Goal: Task Accomplishment & Management: Use online tool/utility

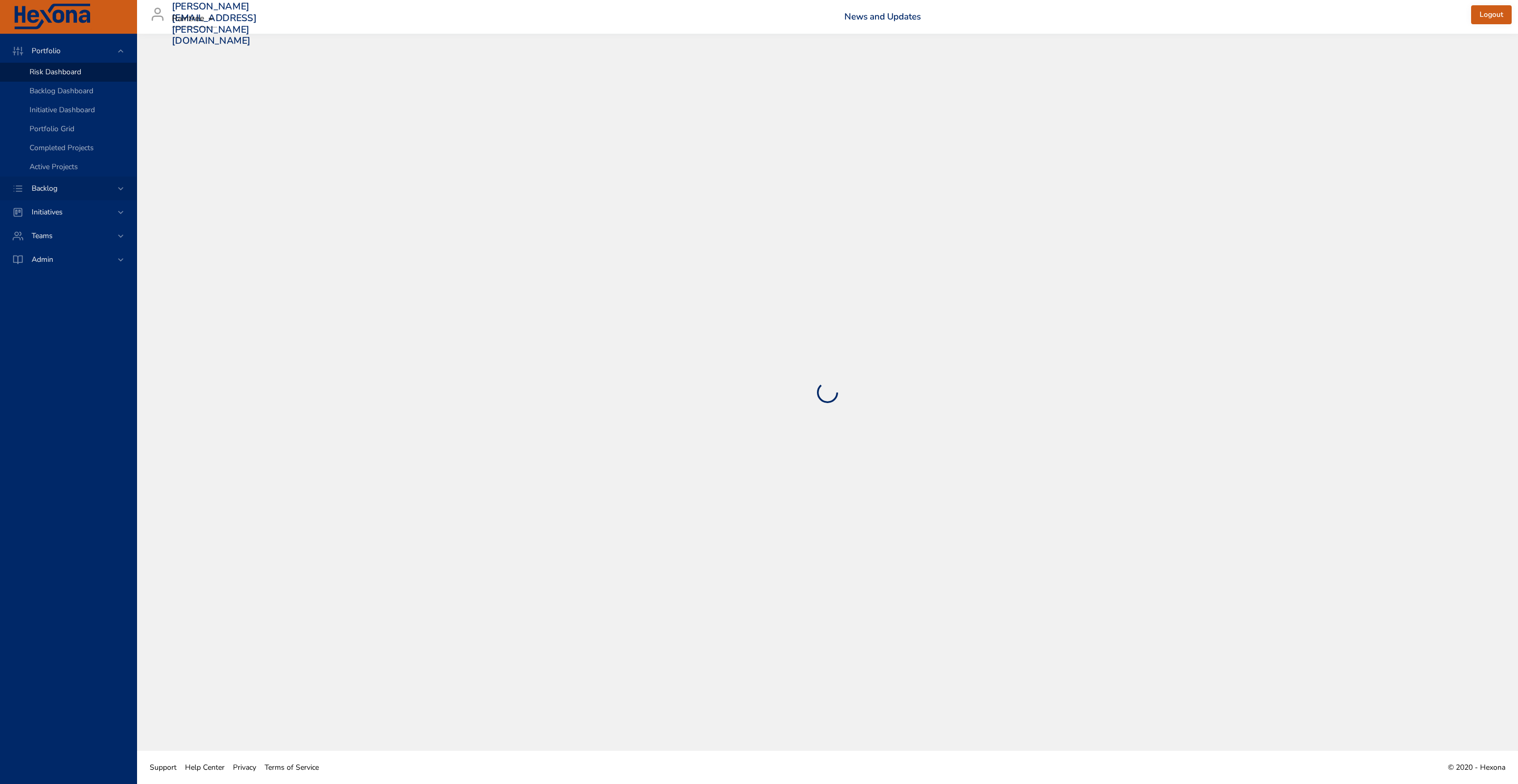
click at [79, 187] on div "Backlog" at bounding box center [69, 188] width 93 height 11
click at [85, 95] on div "Backlog Details" at bounding box center [79, 95] width 98 height 11
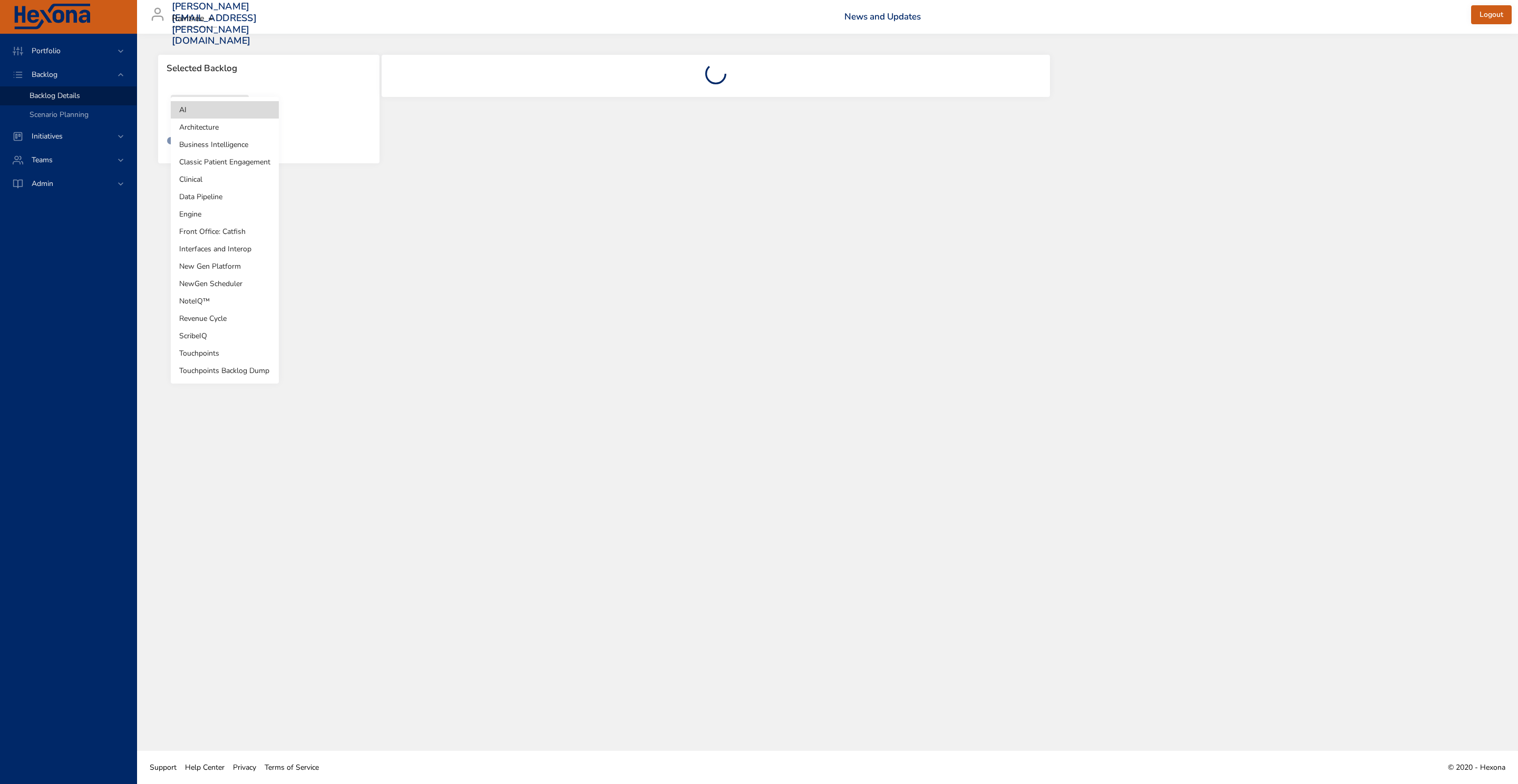
click at [210, 120] on body "Portfolio Backlog Backlog Details Scenario Planning Initiatives Teams Admin [EM…" at bounding box center [759, 392] width 1518 height 784
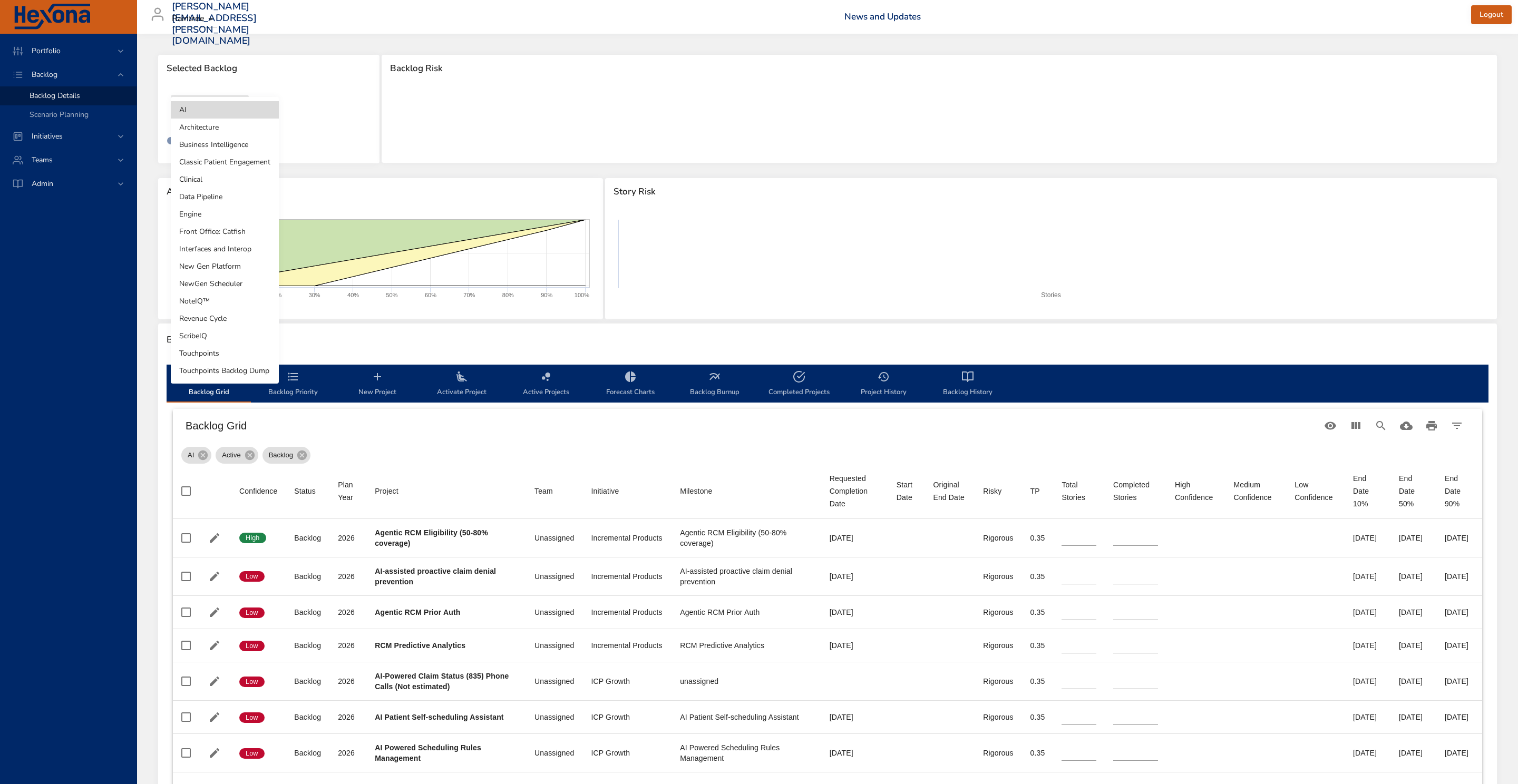
click at [238, 286] on li "NewGen Scheduler" at bounding box center [225, 284] width 108 height 17
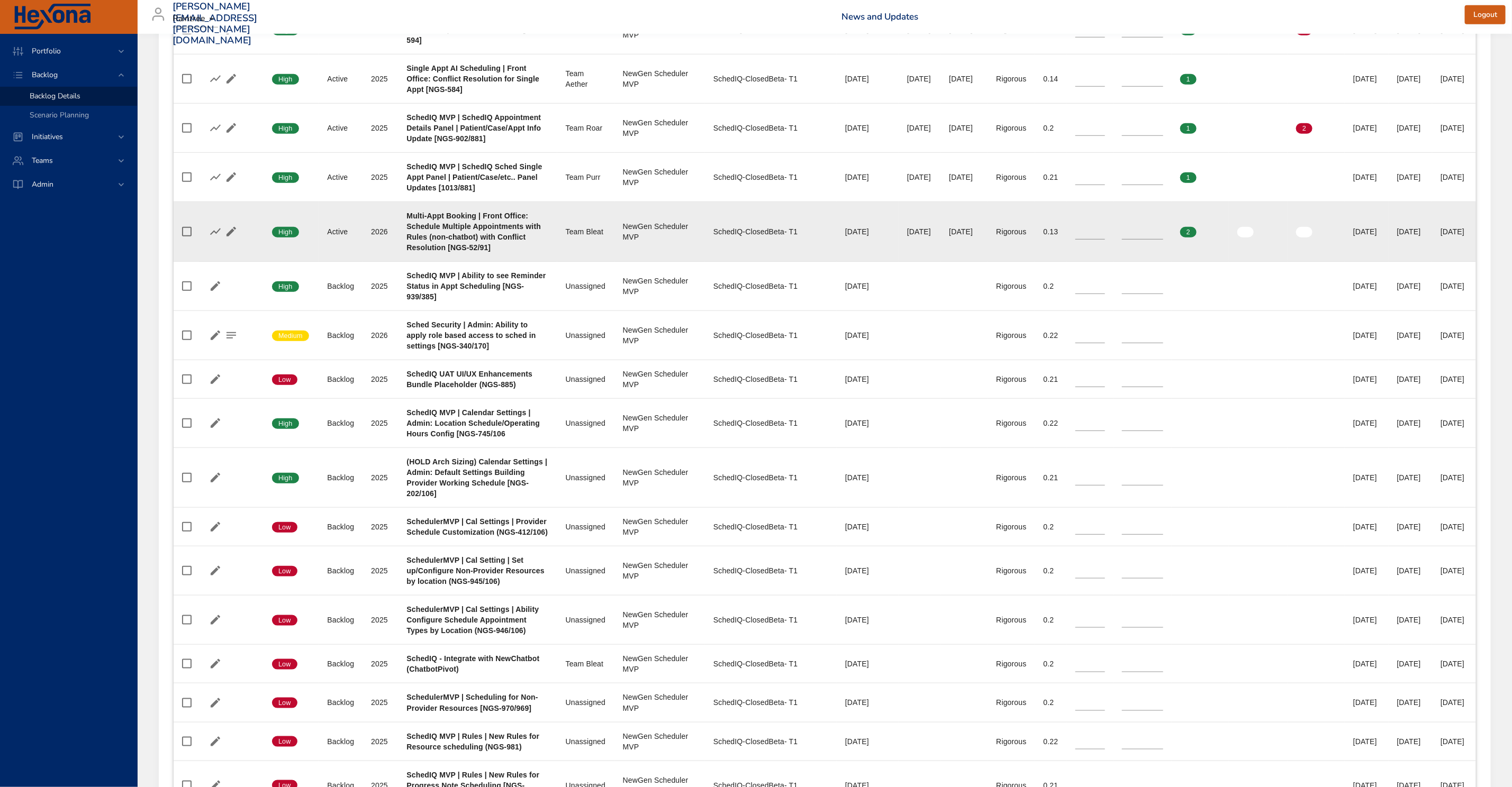
scroll to position [560, 0]
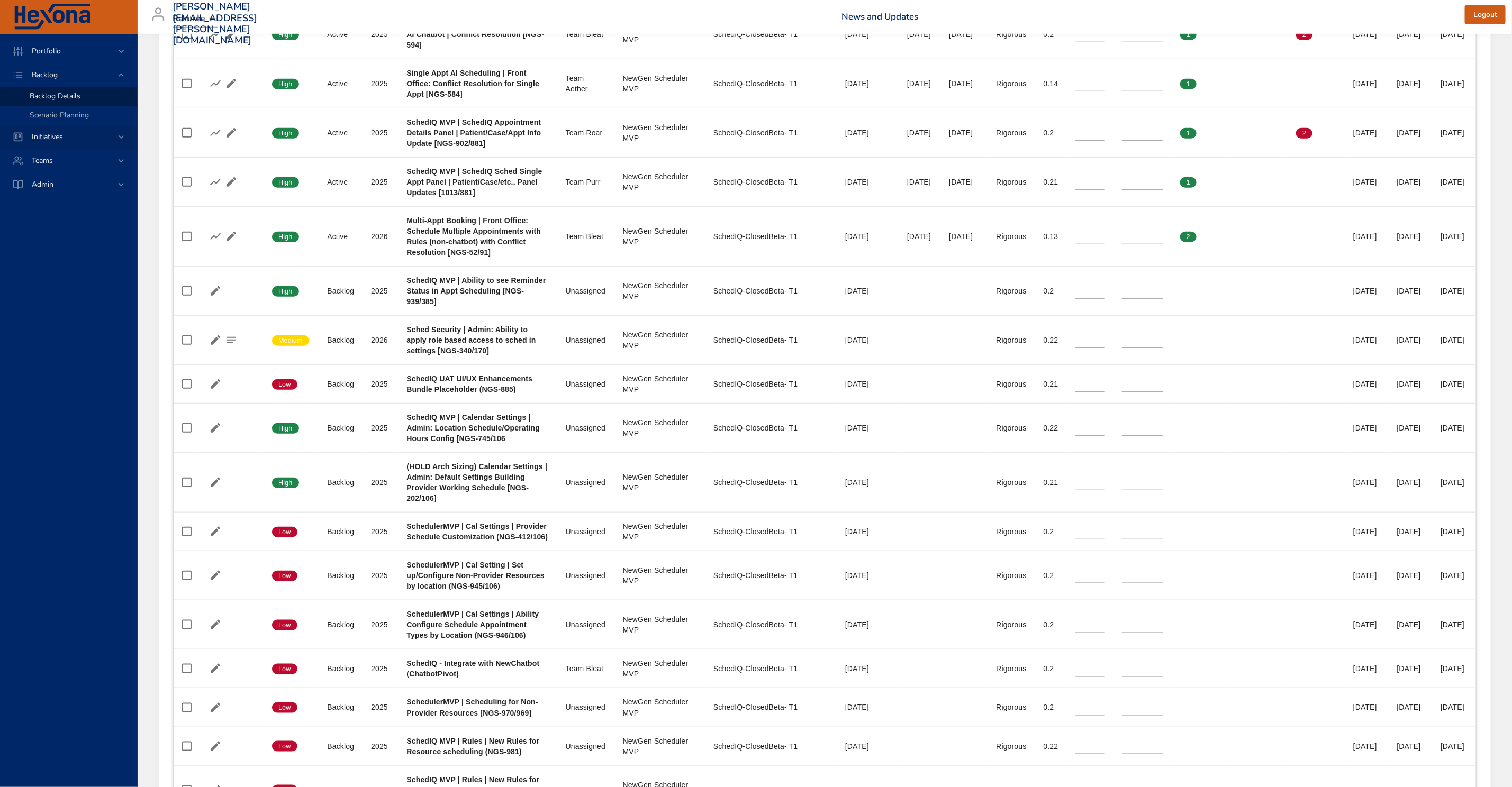
click at [93, 134] on div "Initiatives" at bounding box center [70, 136] width 93 height 11
click at [67, 139] on span "Milestone Details" at bounding box center [58, 138] width 57 height 10
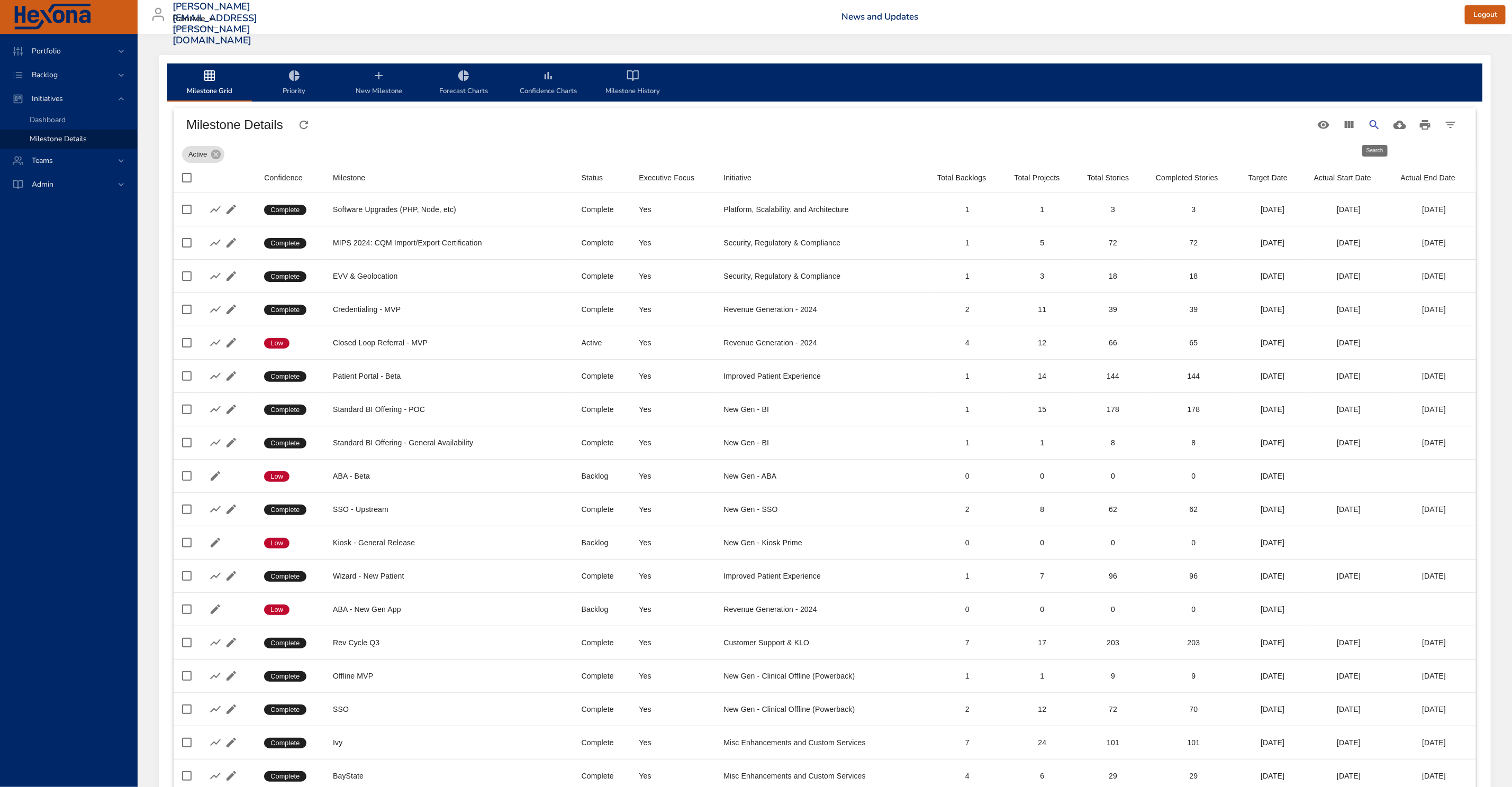
click at [1372, 127] on icon "Search" at bounding box center [1374, 124] width 9 height 9
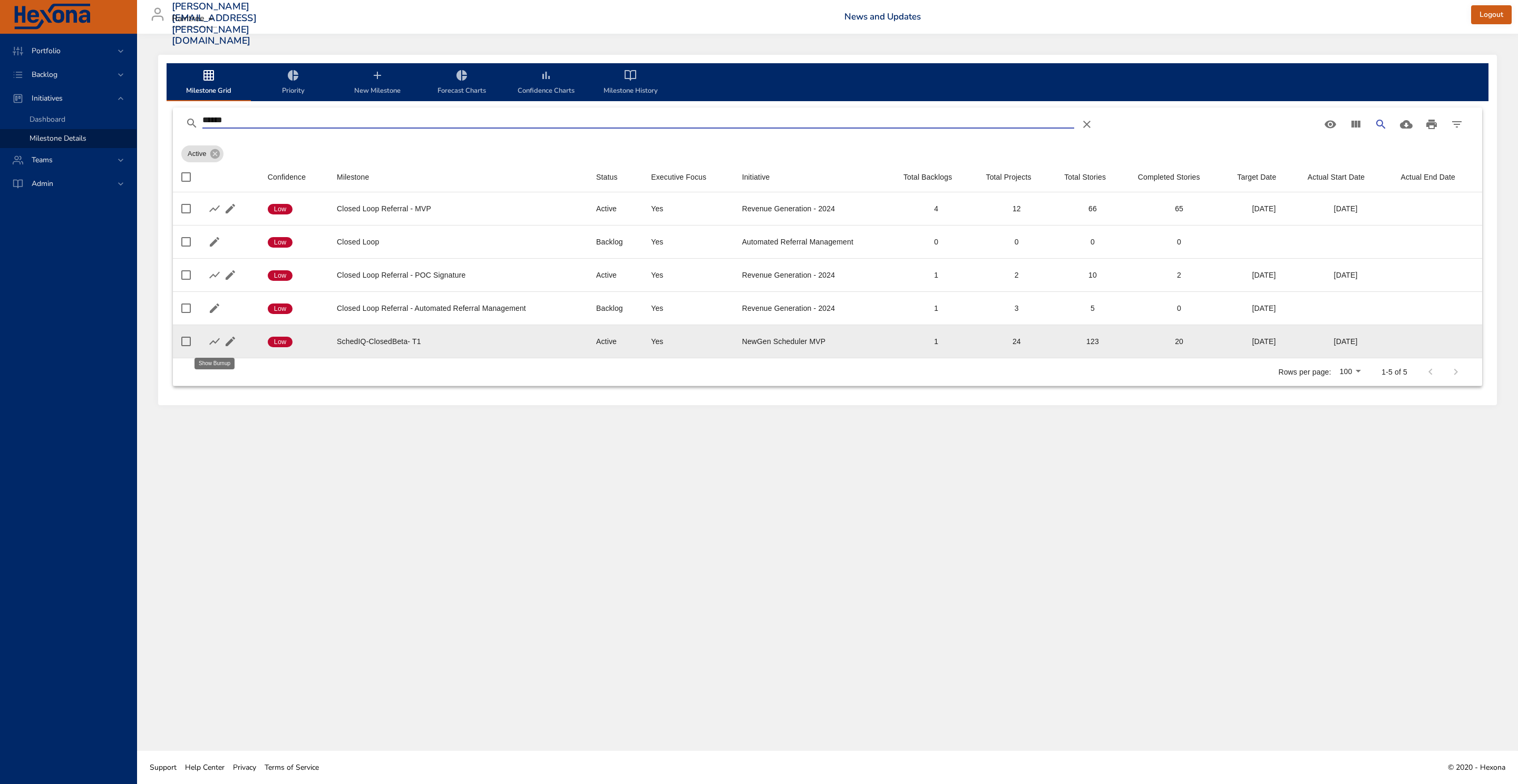
type input "******"
click at [217, 343] on icon "button" at bounding box center [214, 341] width 13 height 13
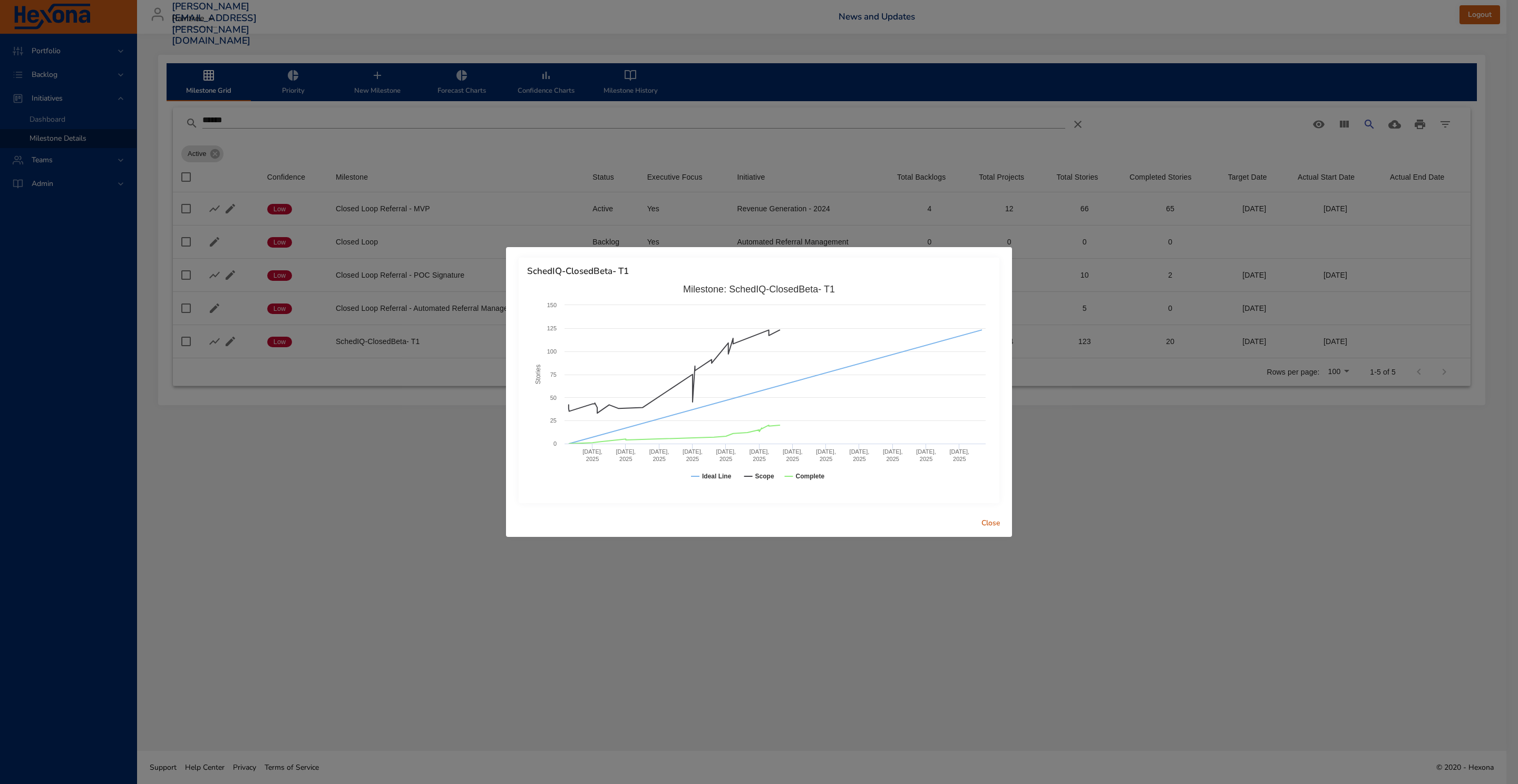
click at [994, 520] on span "Close" at bounding box center [990, 524] width 25 height 14
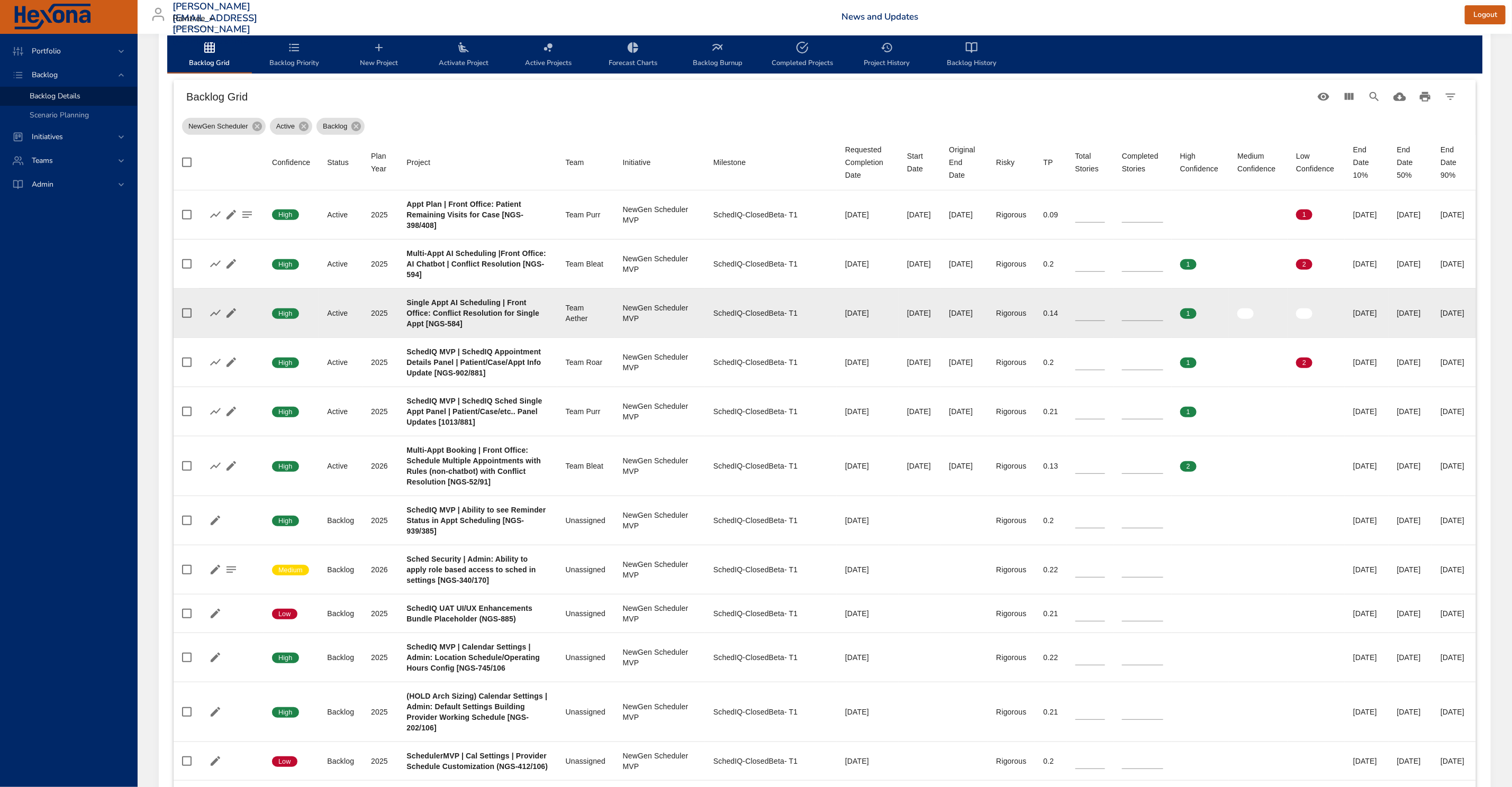
scroll to position [330, 0]
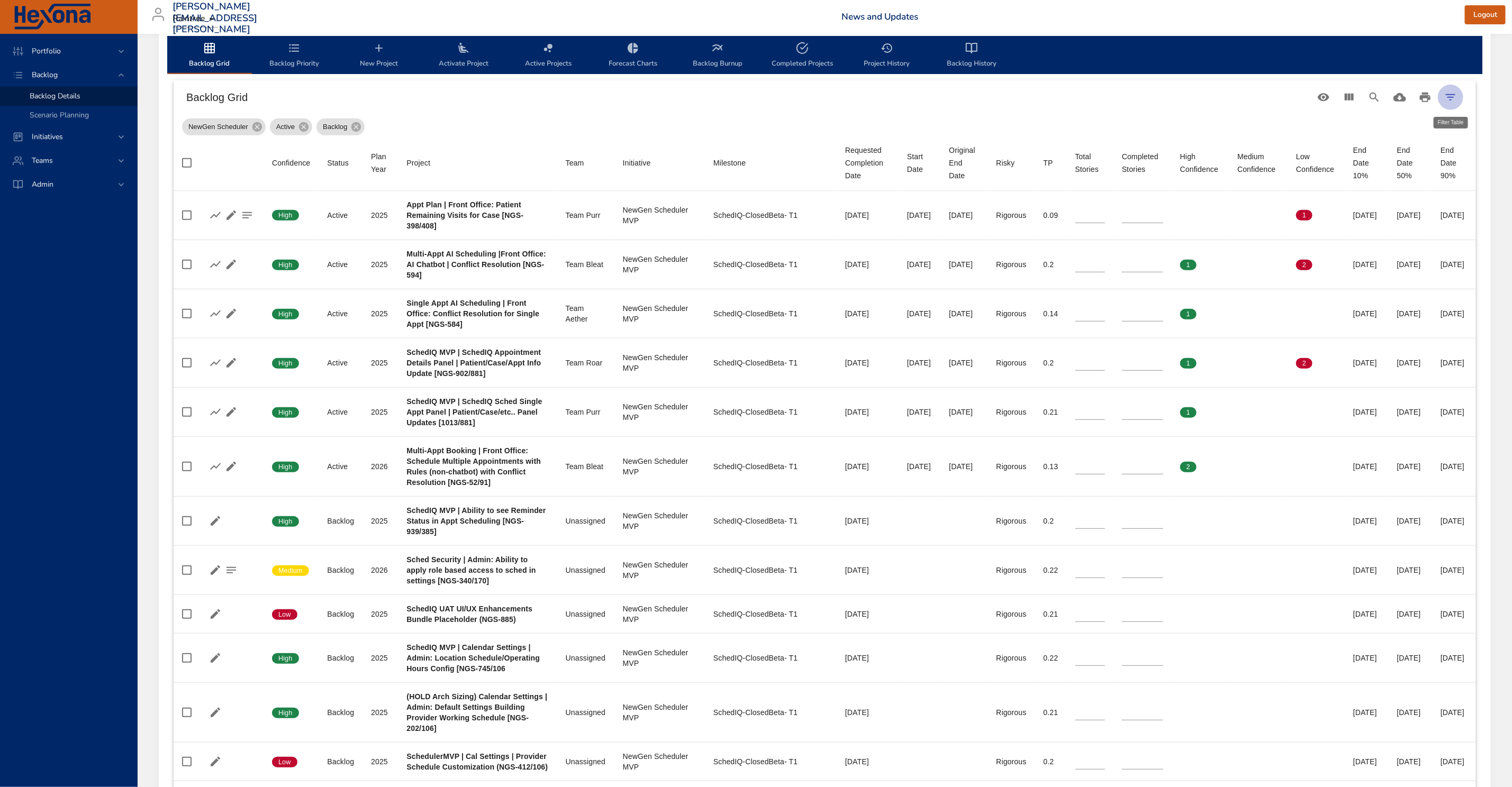
click at [1458, 99] on button "Filter Table" at bounding box center [1450, 97] width 25 height 25
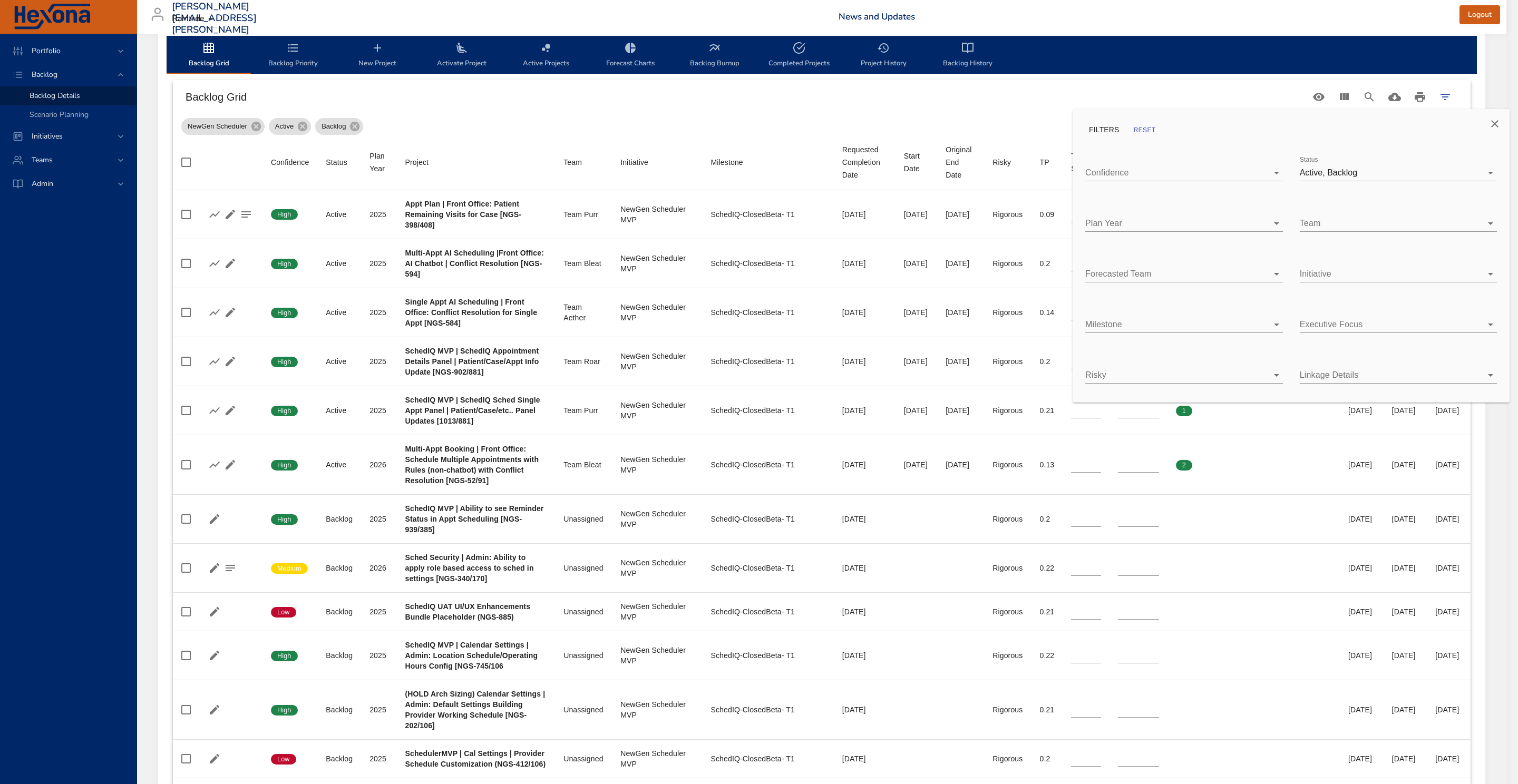
click at [1136, 326] on body "Portfolio Backlog Backlog Details Scenario Planning Initiatives Teams [PERSON_N…" at bounding box center [759, 63] width 1518 height 784
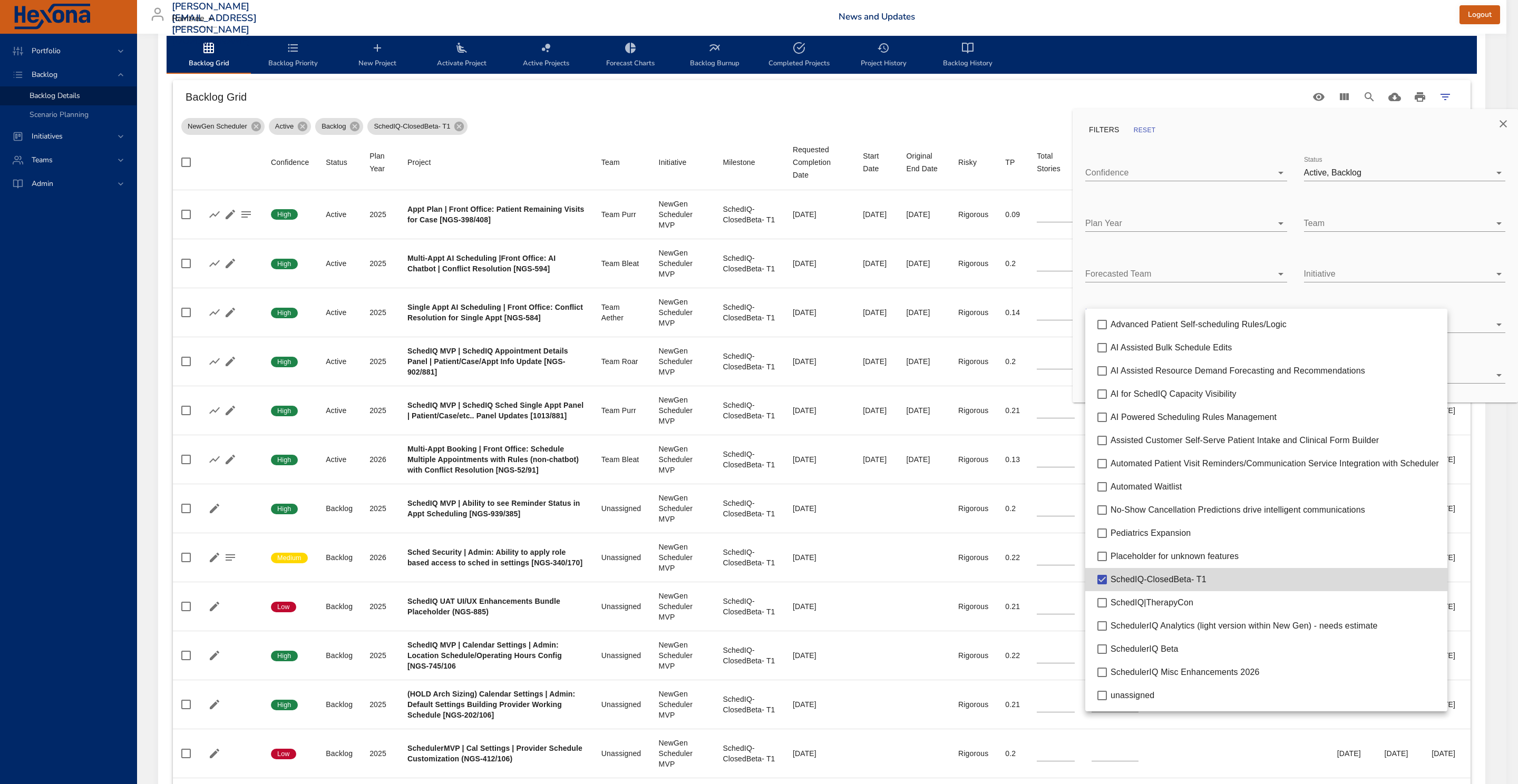
click at [1507, 120] on div at bounding box center [759, 392] width 1518 height 784
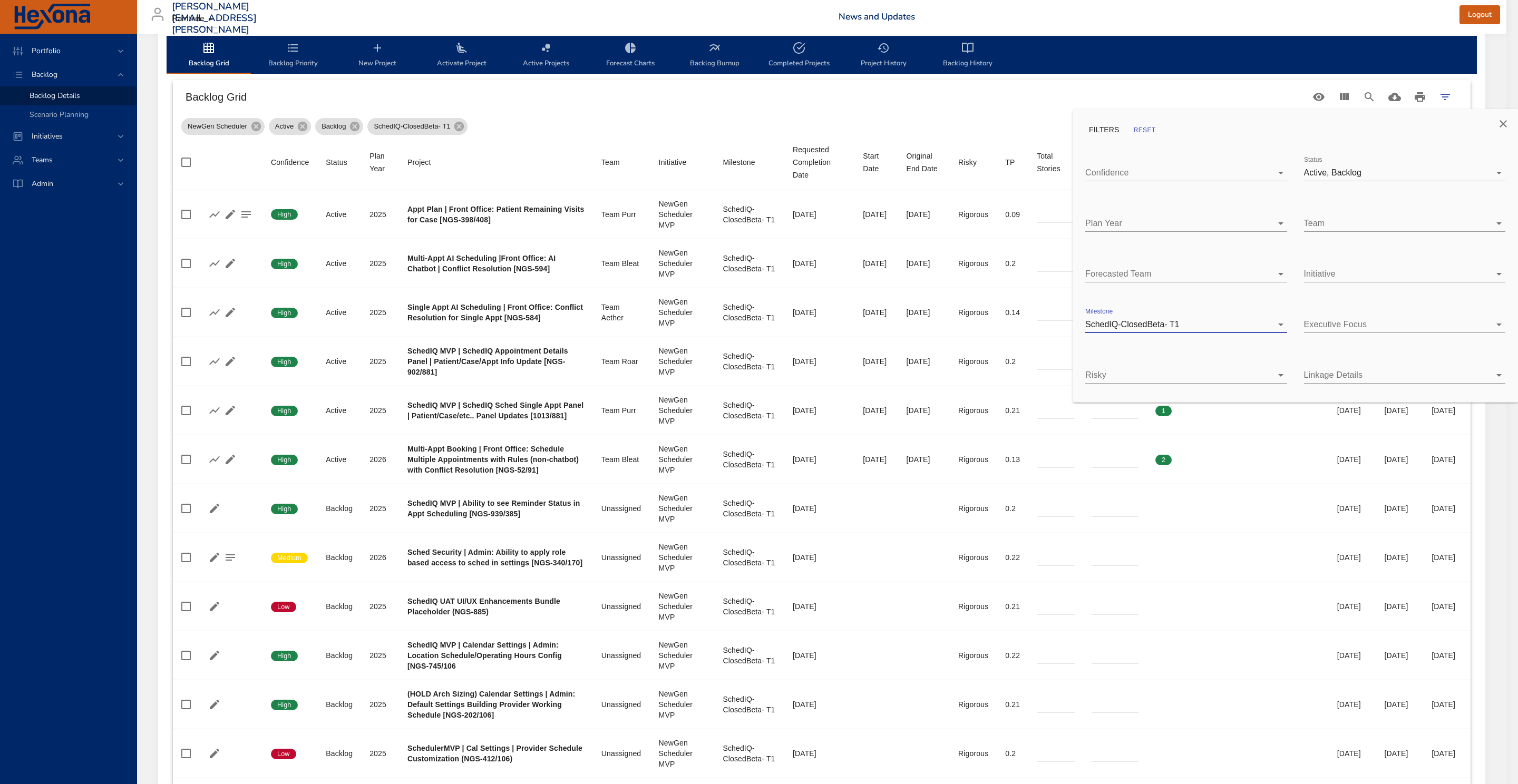
click at [960, 97] on div at bounding box center [759, 392] width 1518 height 784
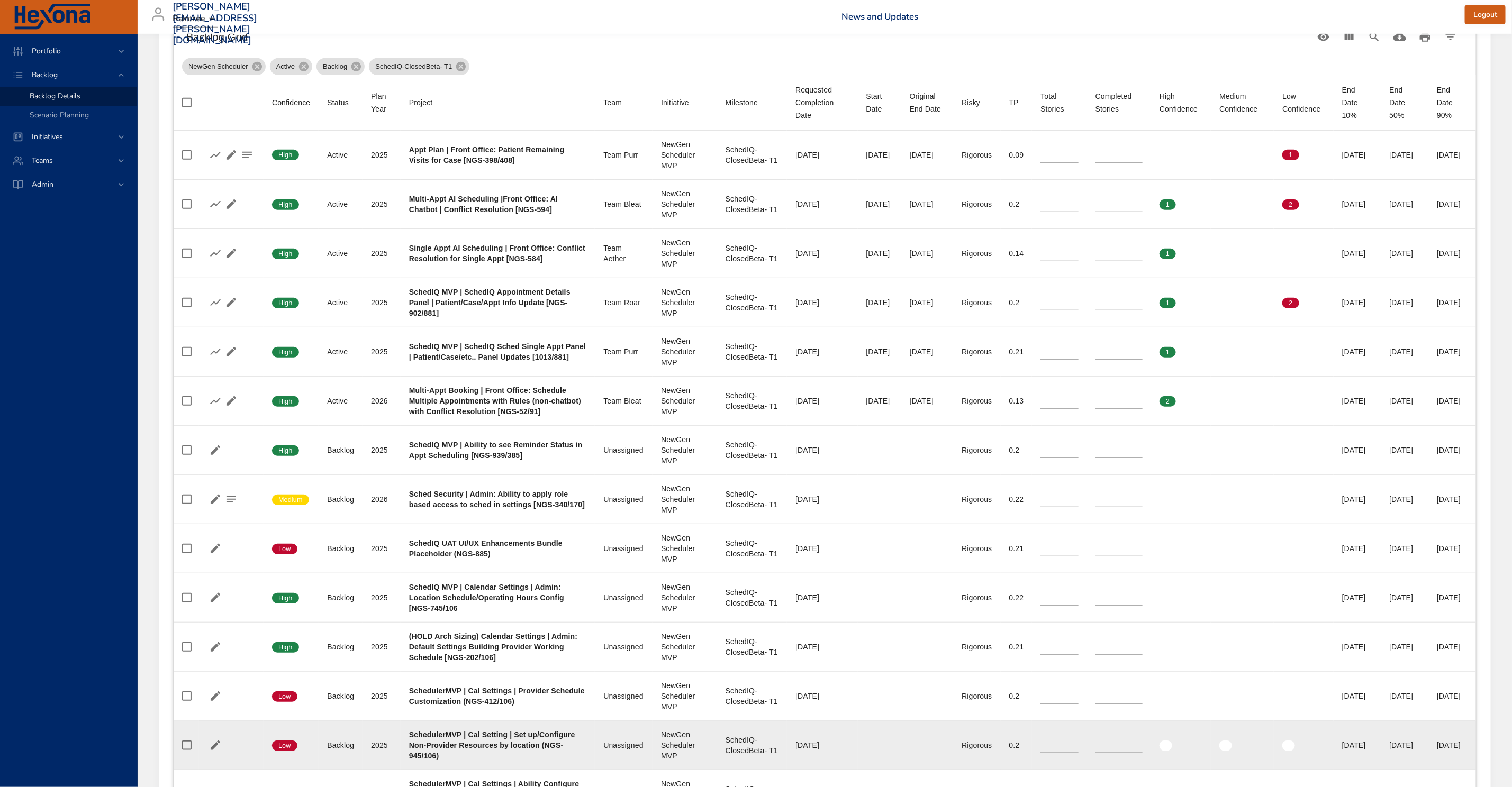
scroll to position [221, 0]
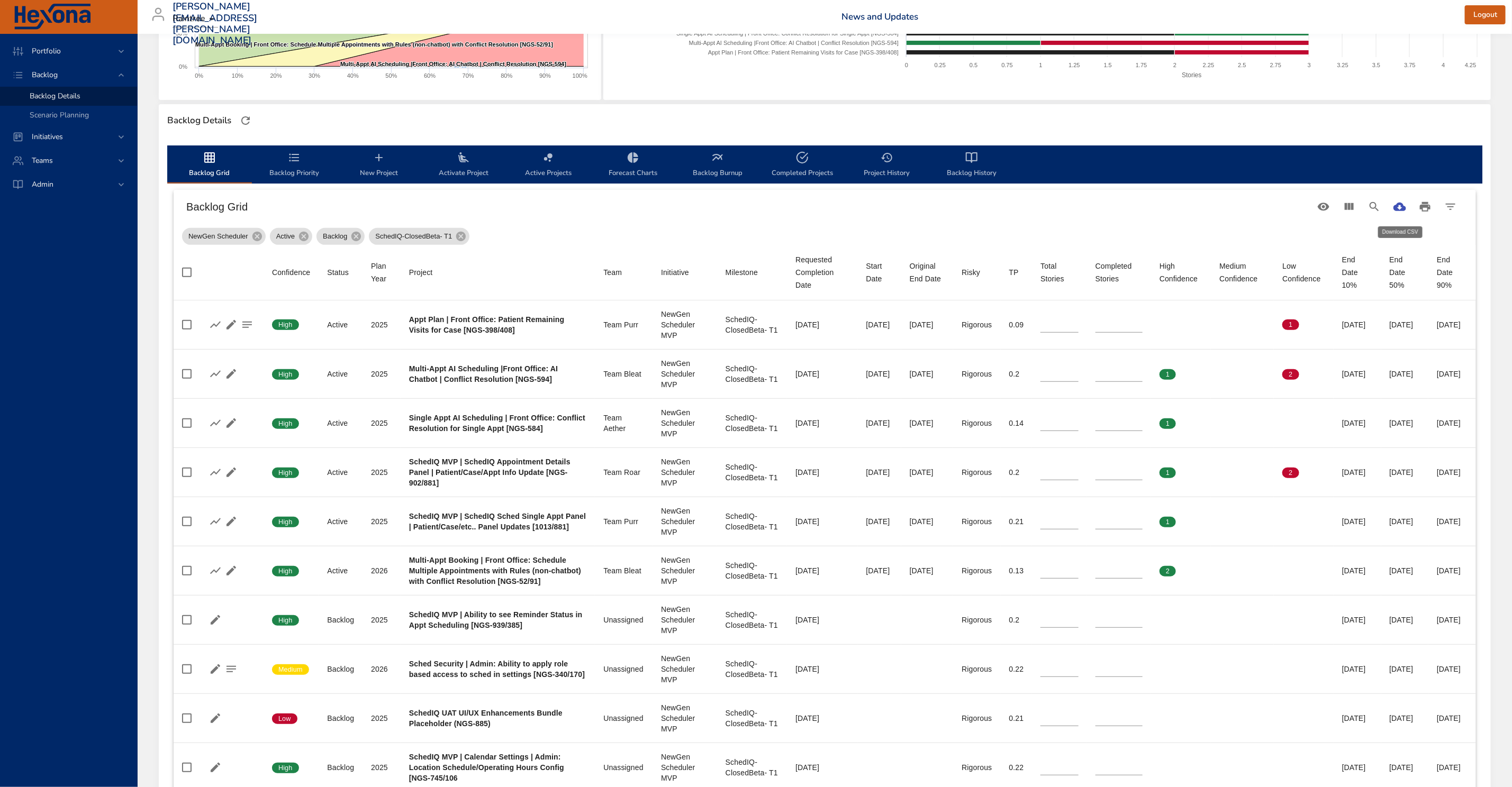
click at [1403, 206] on icon "Download CSV" at bounding box center [1399, 206] width 13 height 9
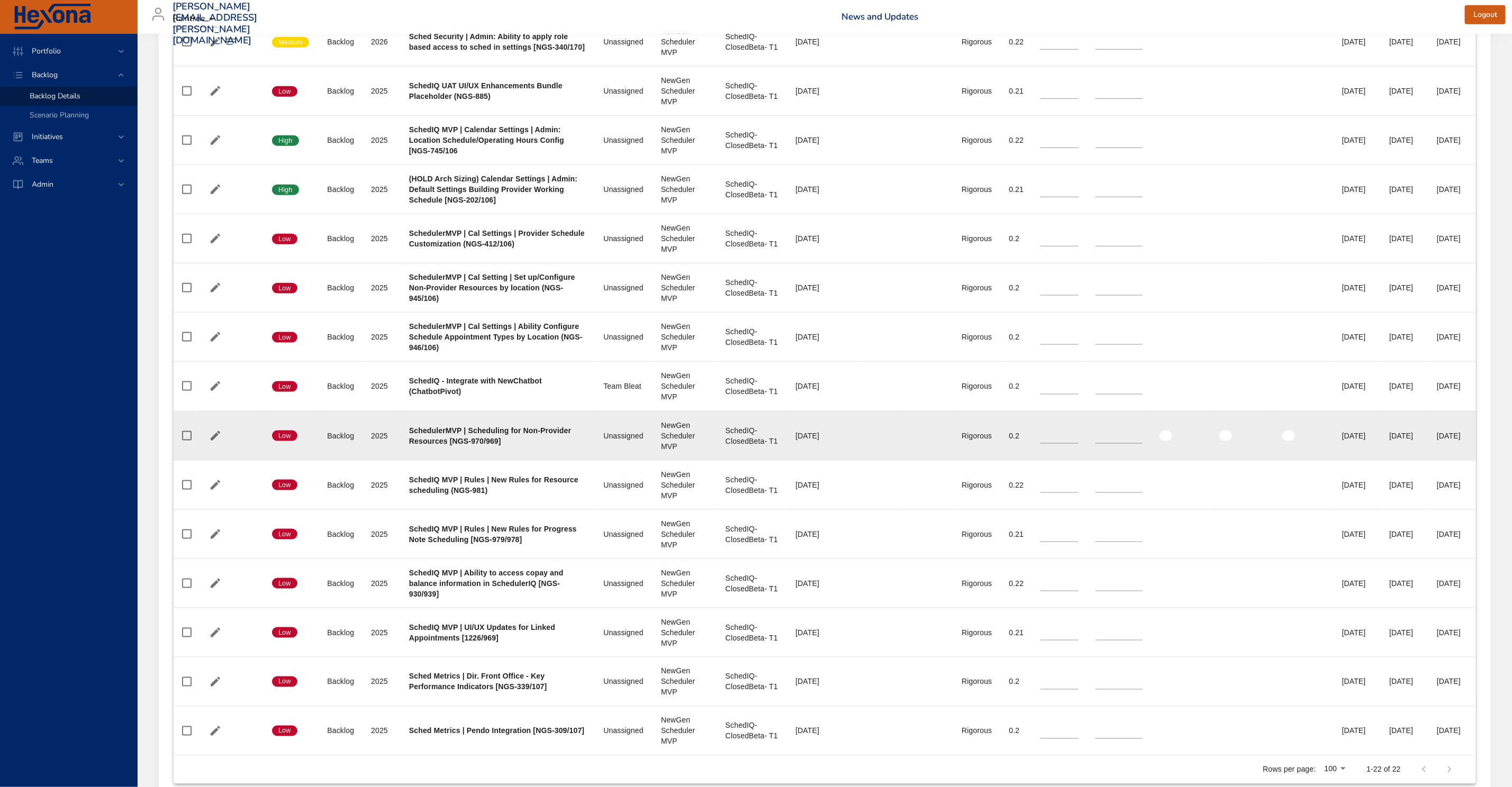
scroll to position [945, 0]
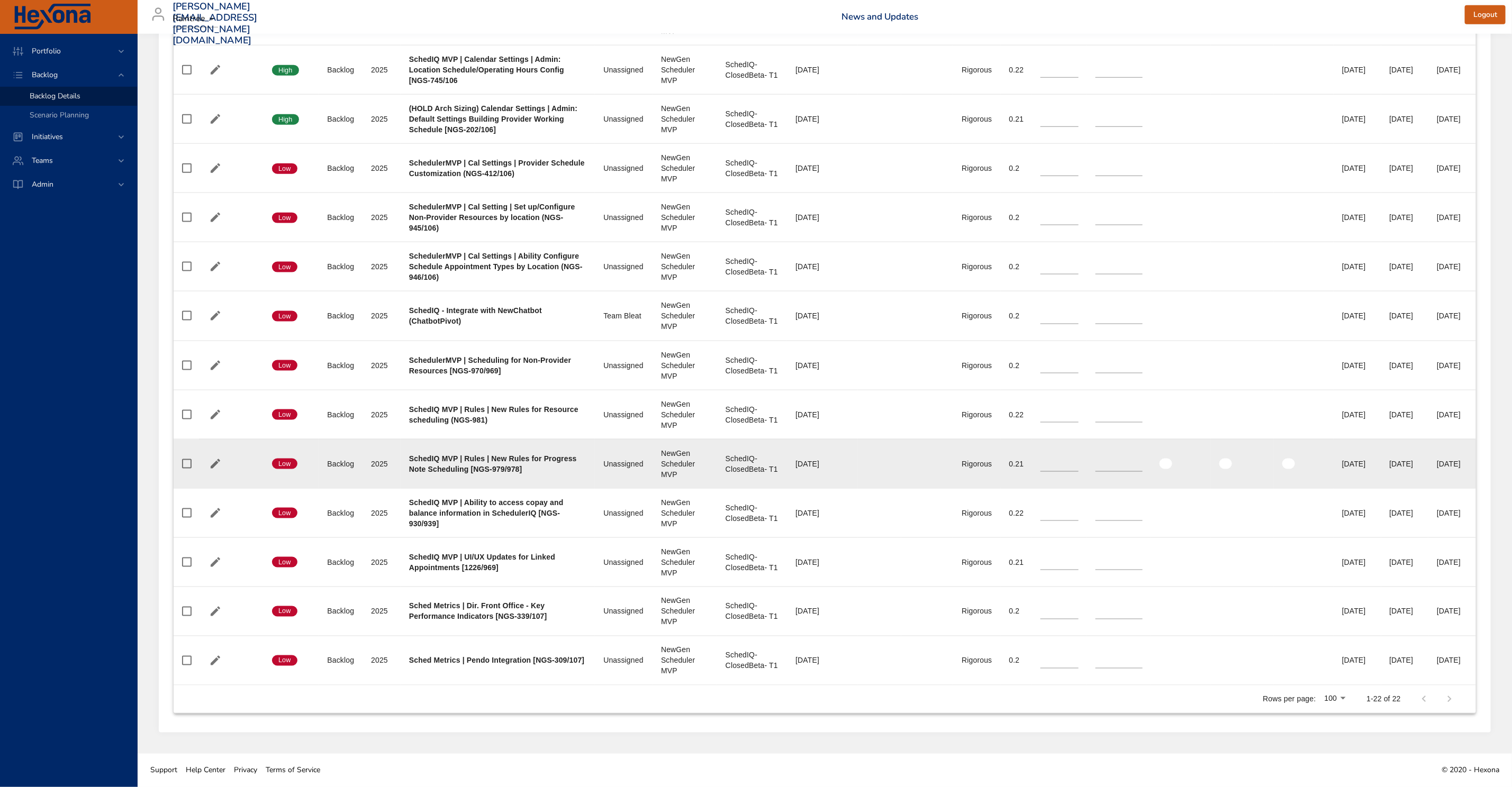
click at [472, 455] on b "SchedIQ MVP | Rules | New Rules for Progress Note Scheduling [NGS-979/978]" at bounding box center [492, 465] width 167 height 19
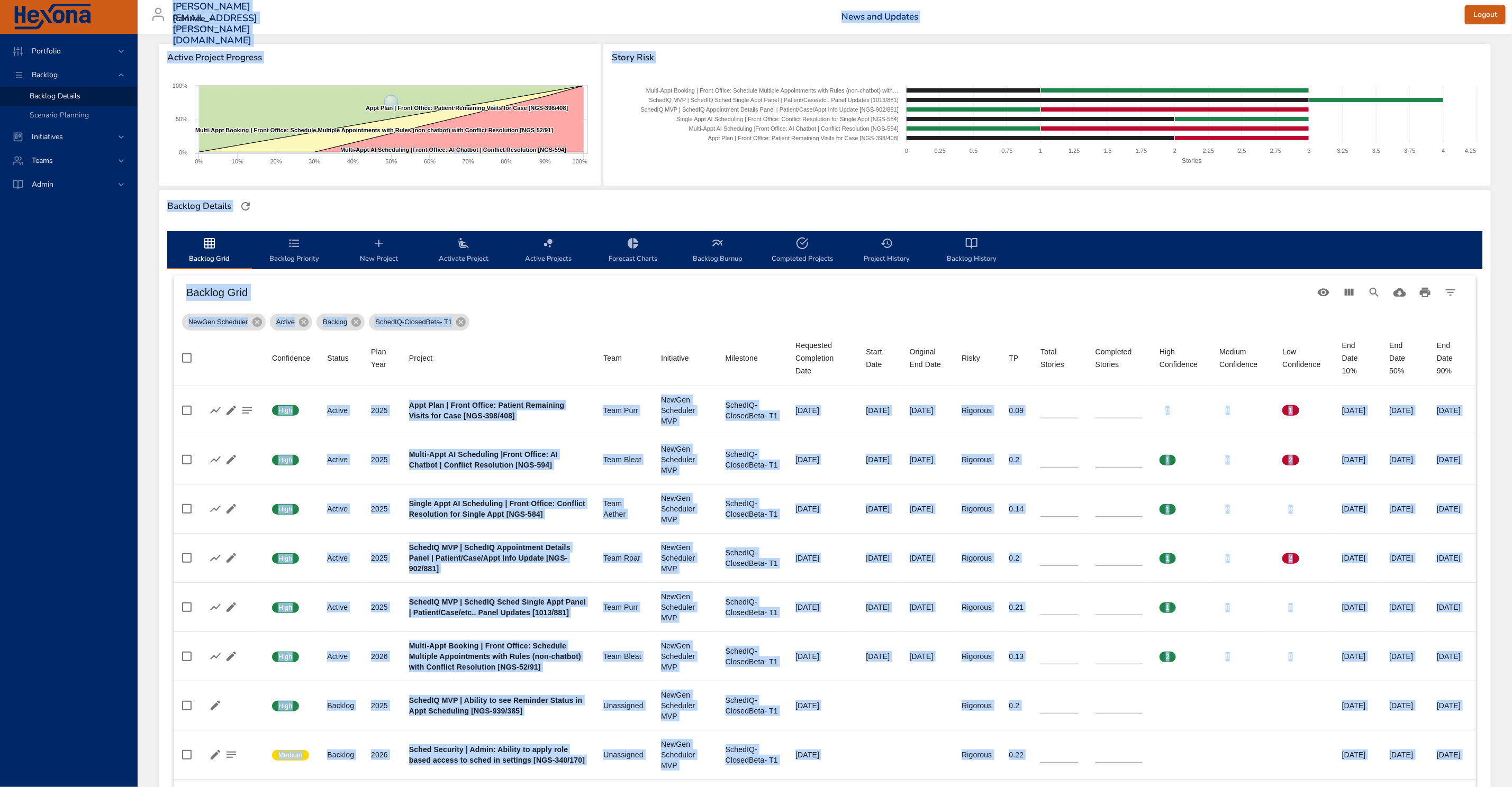
scroll to position [212, 0]
